Goal: Information Seeking & Learning: Check status

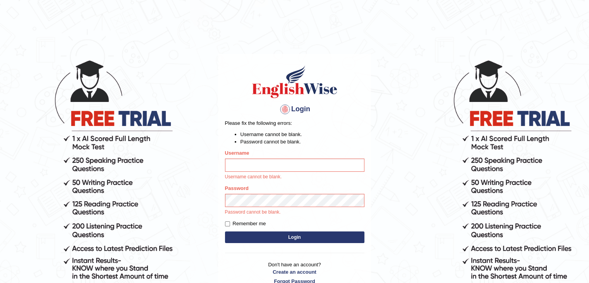
type input "Miko39"
click at [285, 236] on button "Login" at bounding box center [294, 237] width 139 height 12
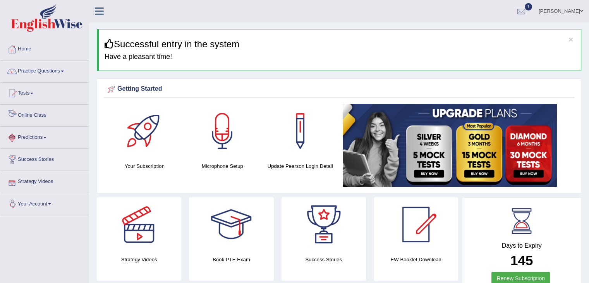
click at [42, 116] on link "Online Class" at bounding box center [44, 114] width 88 height 19
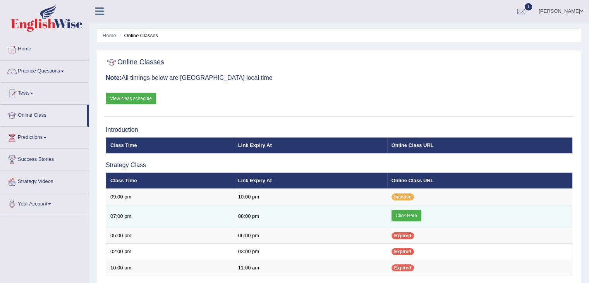
click at [407, 216] on link "Click Here" at bounding box center [406, 215] width 30 height 12
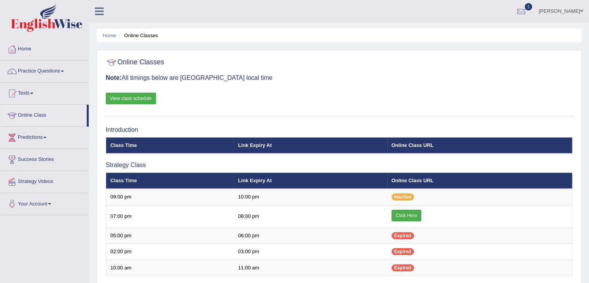
click at [143, 97] on link "View class schedule" at bounding box center [131, 99] width 50 height 12
click at [33, 93] on span at bounding box center [31, 94] width 3 height 2
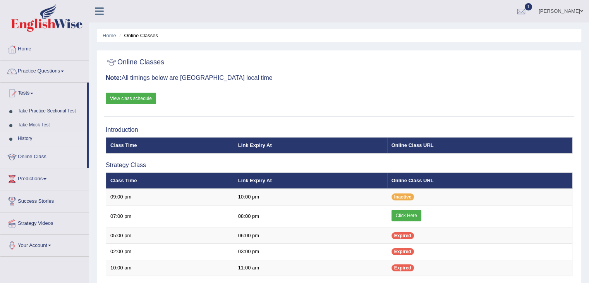
click at [26, 137] on link "History" at bounding box center [50, 139] width 72 height 14
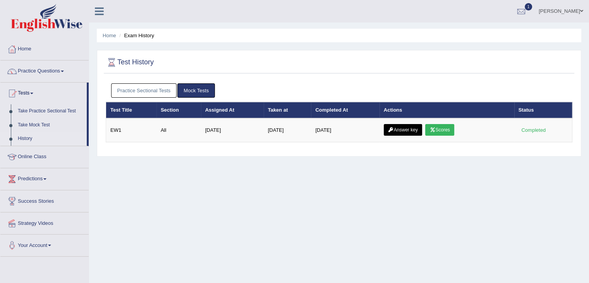
click at [451, 127] on link "Scores" at bounding box center [439, 130] width 29 height 12
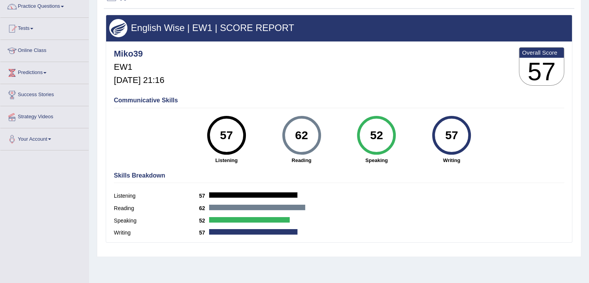
scroll to position [77, 0]
